Goal: Information Seeking & Learning: Learn about a topic

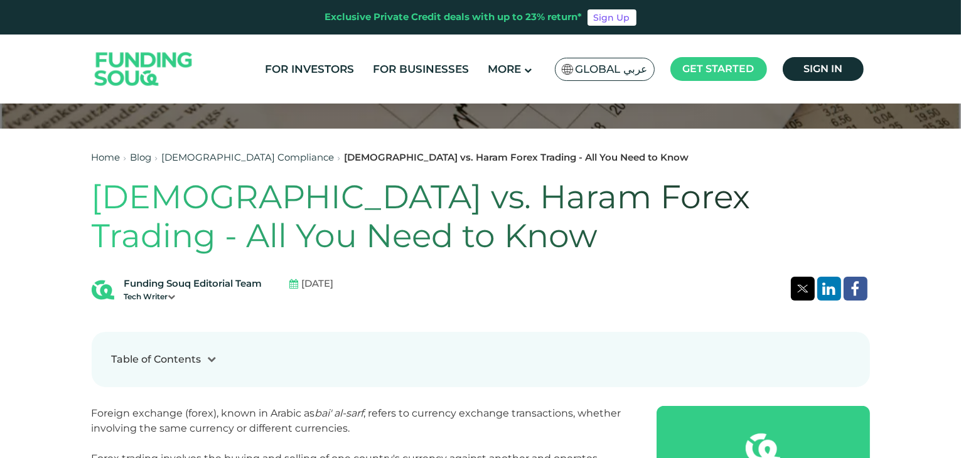
scroll to position [455, 0]
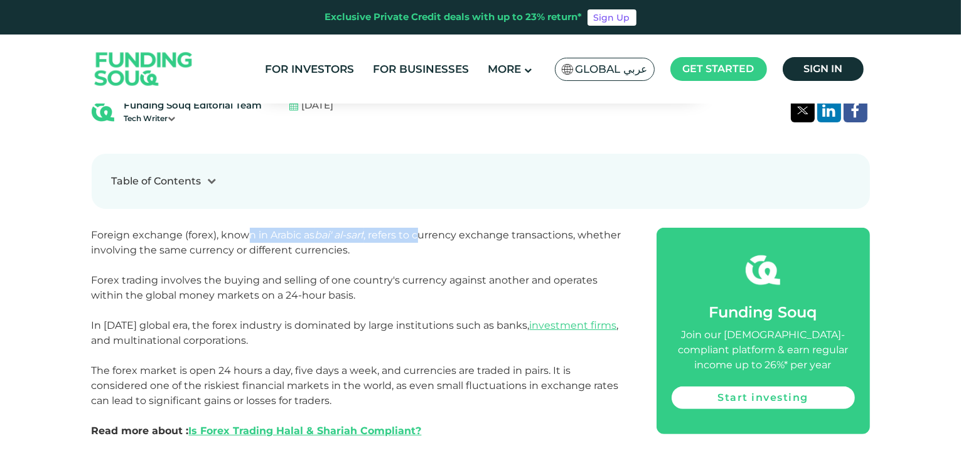
drag, startPoint x: 244, startPoint y: 232, endPoint x: 420, endPoint y: 240, distance: 176.0
click at [420, 240] on span "Foreign exchange (forex), known in Arabic as bai' al-sarf , refers to currency …" at bounding box center [357, 333] width 530 height 208
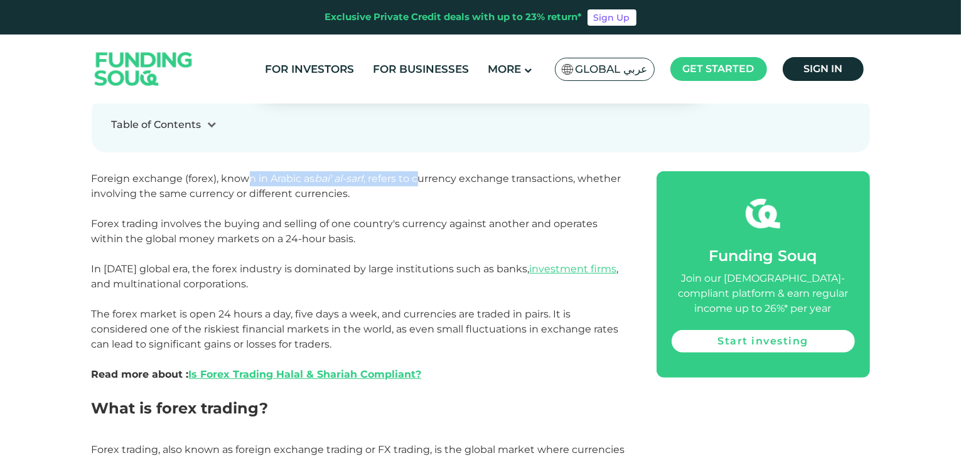
scroll to position [514, 0]
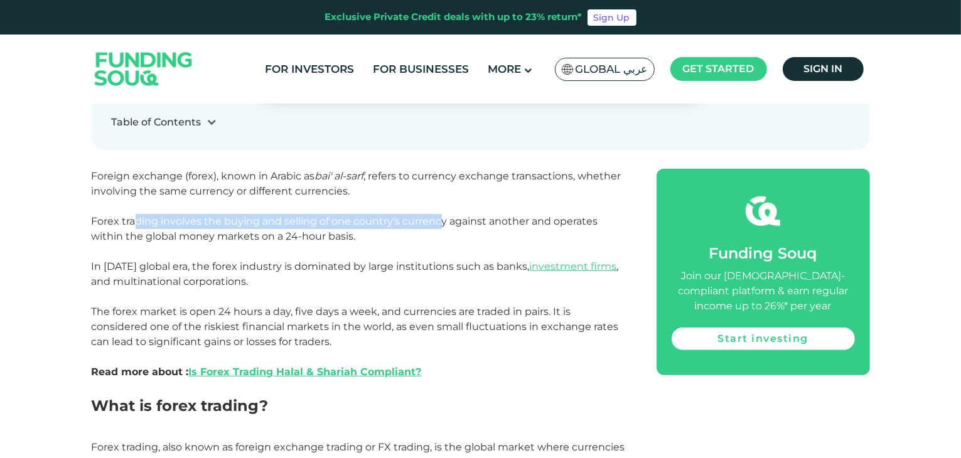
drag, startPoint x: 136, startPoint y: 220, endPoint x: 441, endPoint y: 226, distance: 305.9
click at [441, 226] on span "Foreign exchange (forex), known in Arabic as bai' al-sarf , refers to currency …" at bounding box center [357, 274] width 530 height 208
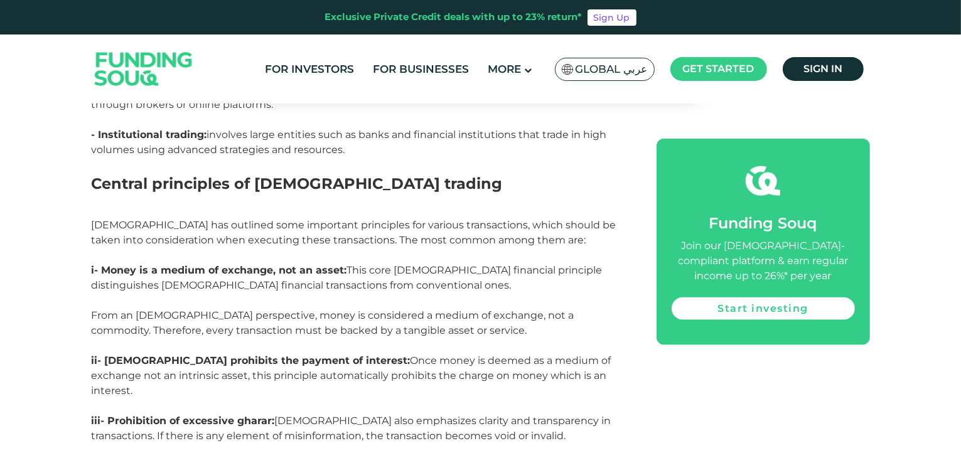
scroll to position [1557, 0]
drag, startPoint x: 115, startPoint y: 266, endPoint x: 402, endPoint y: 277, distance: 287.2
click at [402, 277] on p "i- Money is a medium of exchange, not an asset: This core [DEMOGRAPHIC_DATA] fi…" at bounding box center [360, 309] width 537 height 90
click at [369, 294] on p "i- Money is a medium of exchange, not an asset: This core [DEMOGRAPHIC_DATA] fi…" at bounding box center [360, 309] width 537 height 90
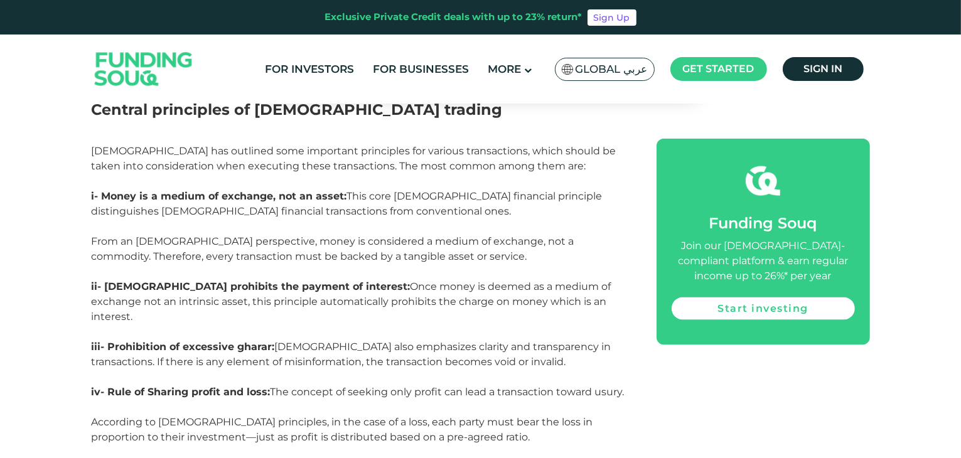
scroll to position [1634, 0]
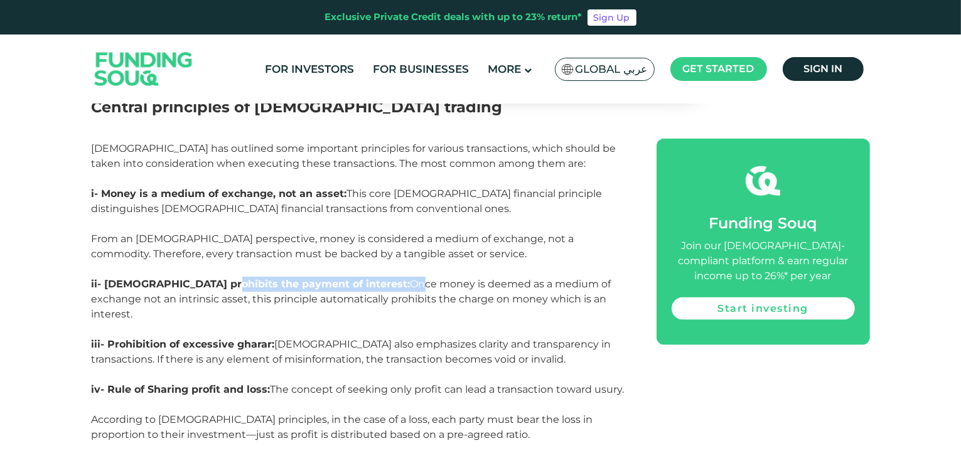
drag, startPoint x: 214, startPoint y: 281, endPoint x: 330, endPoint y: 287, distance: 116.9
click at [330, 287] on p "ii- [DEMOGRAPHIC_DATA] prohibits the payment of interest: Once money is deemed …" at bounding box center [360, 307] width 537 height 60
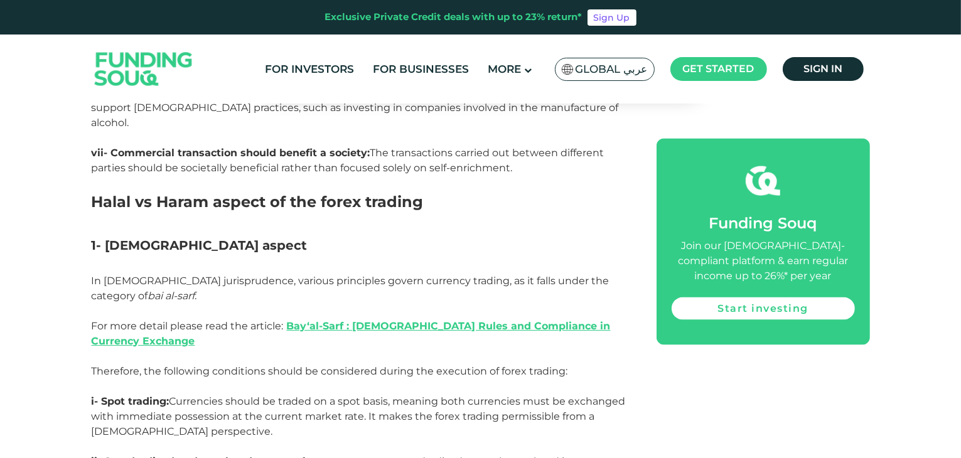
scroll to position [2053, 0]
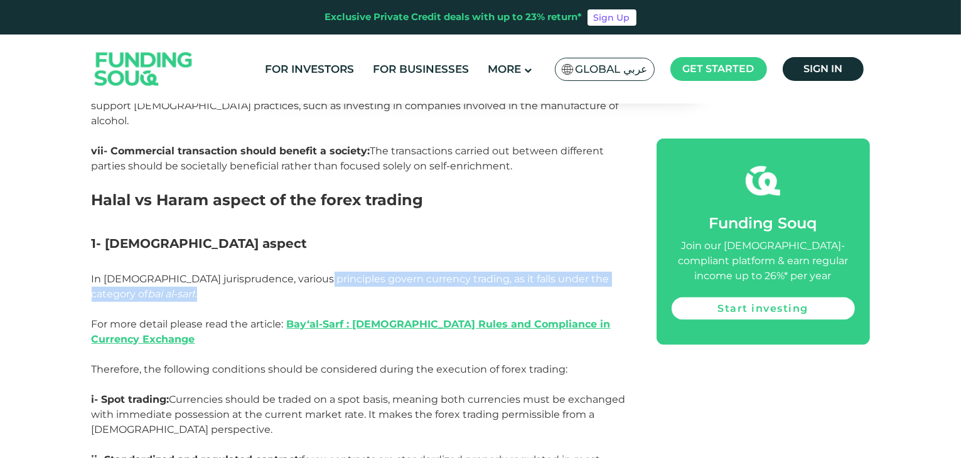
drag, startPoint x: 302, startPoint y: 244, endPoint x: 558, endPoint y: 267, distance: 257.2
click at [558, 272] on p "In [DEMOGRAPHIC_DATA] jurisprudence, various principles govern currency trading…" at bounding box center [360, 332] width 537 height 121
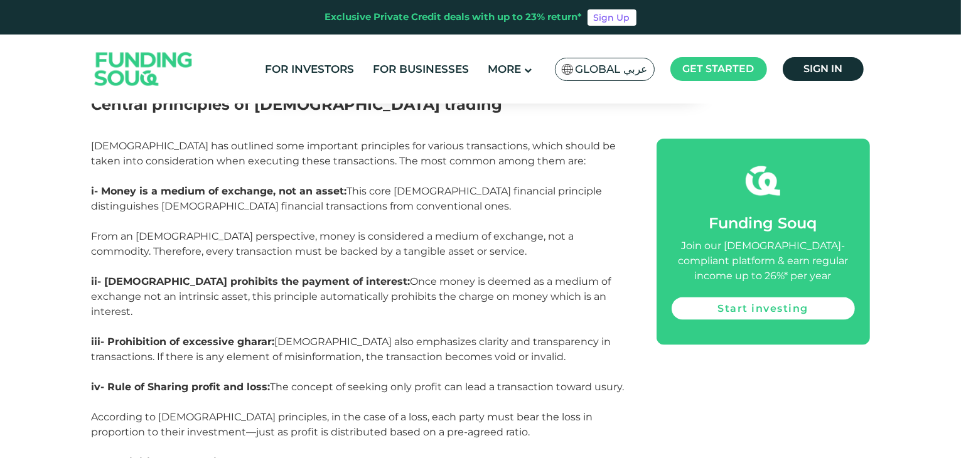
scroll to position [1637, 0]
